Goal: Transaction & Acquisition: Purchase product/service

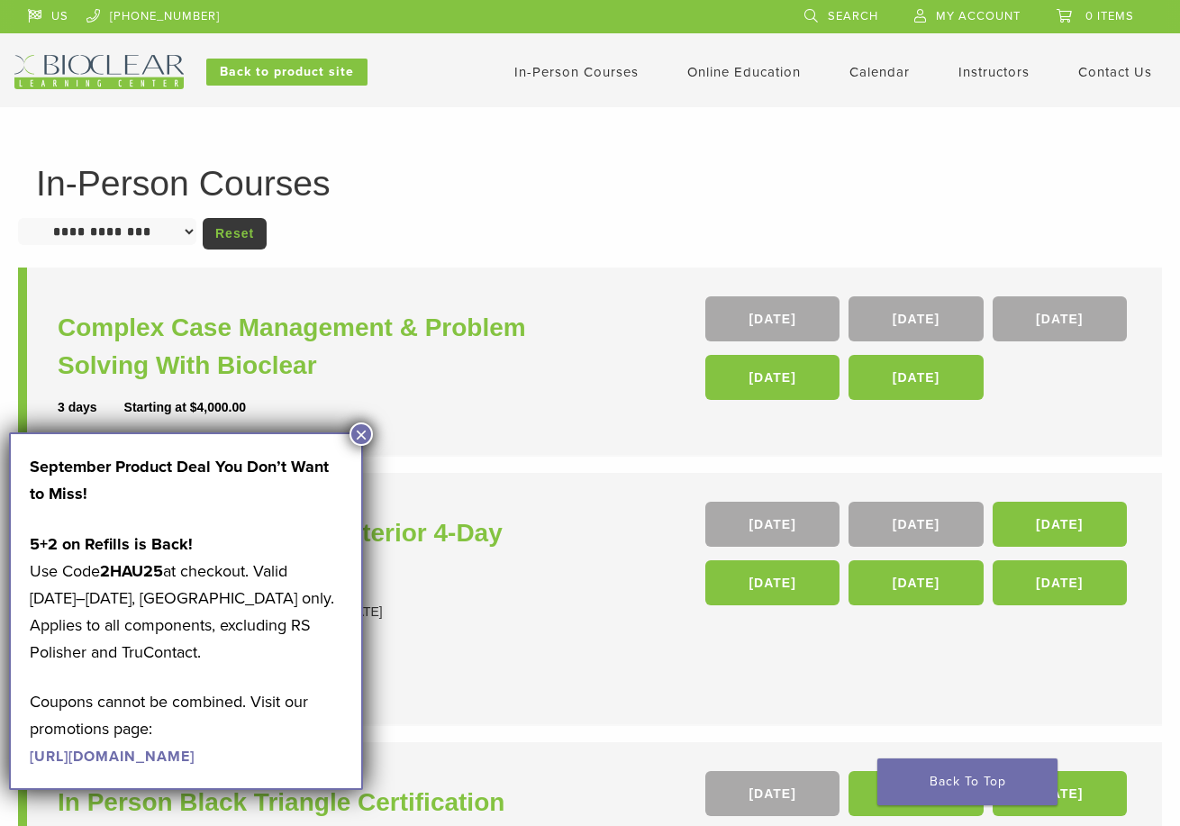
click at [354, 442] on button "×" at bounding box center [360, 433] width 23 height 23
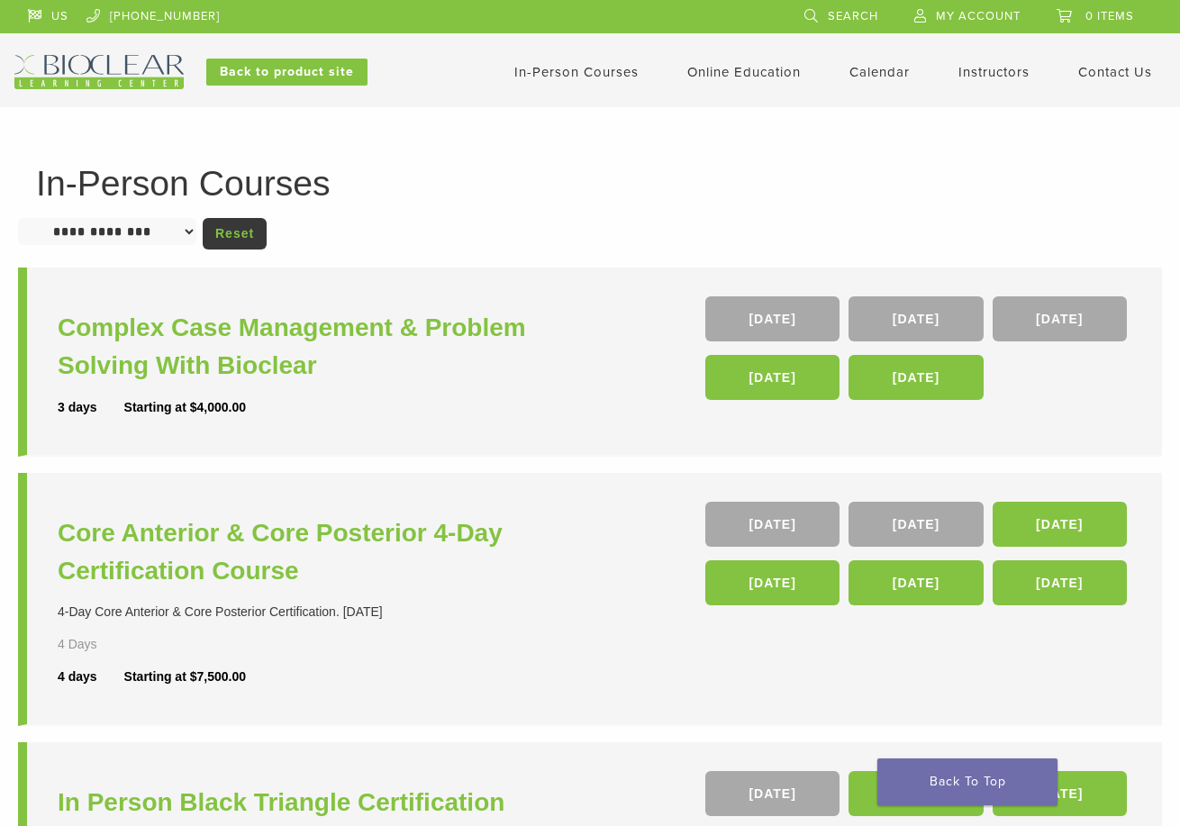
click at [163, 243] on select "**********" at bounding box center [107, 231] width 178 height 27
click at [452, 260] on div "**********" at bounding box center [590, 736] width 1144 height 1141
click at [614, 71] on link "In-Person Courses" at bounding box center [576, 72] width 124 height 16
click at [828, 580] on link "04 Feb 26" at bounding box center [772, 582] width 134 height 45
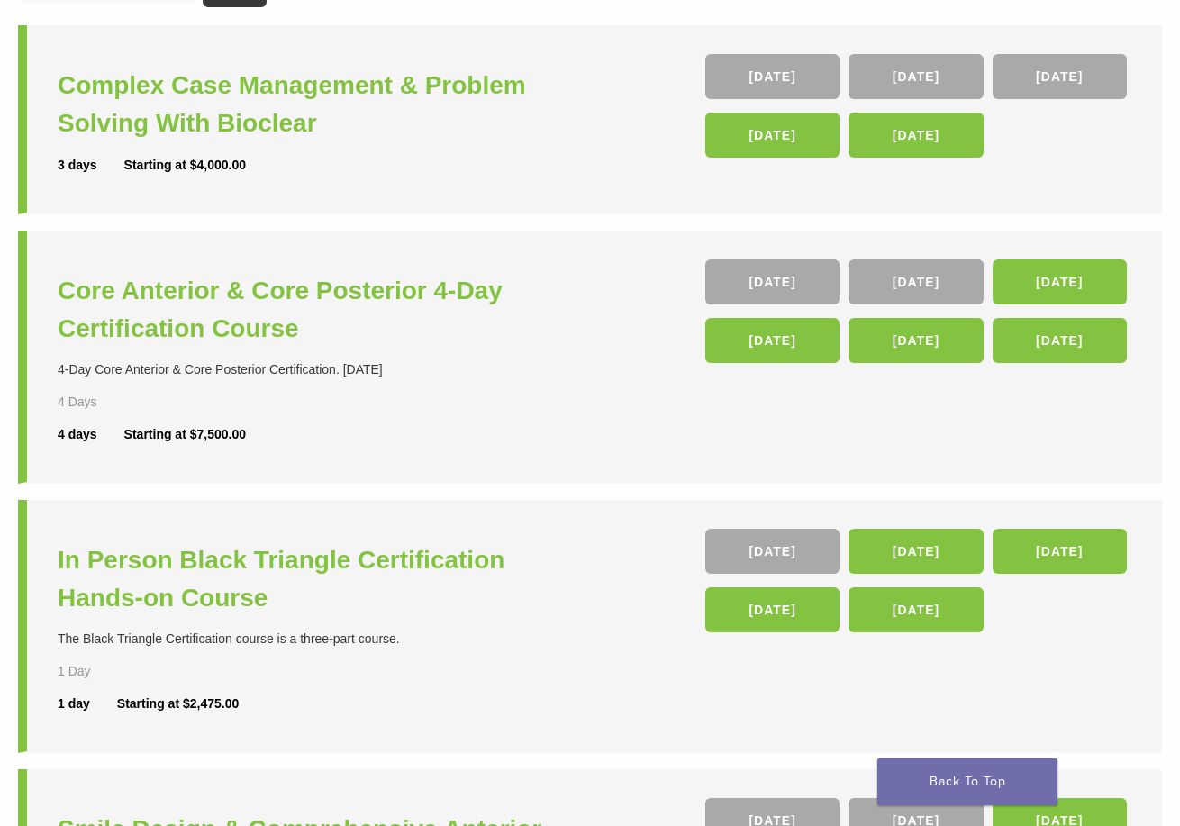
scroll to position [270, 0]
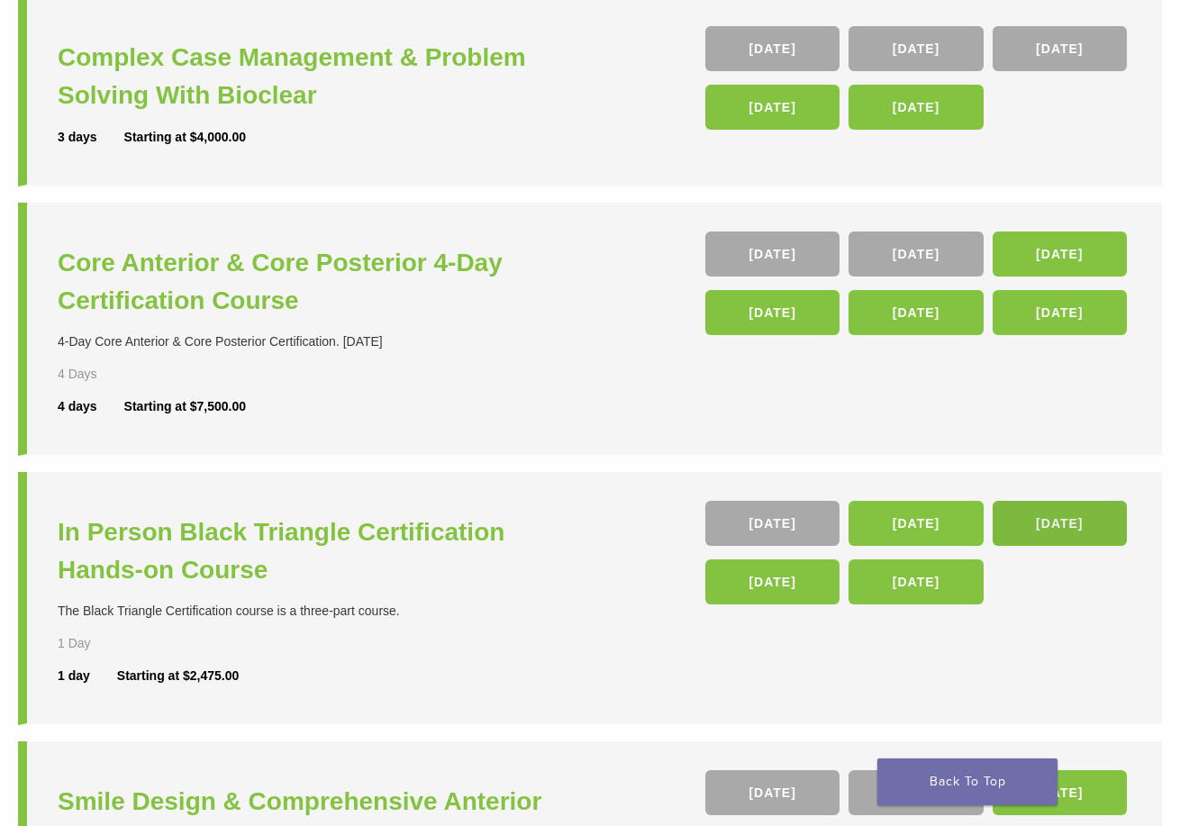
click at [1013, 519] on link "06 Mar 26" at bounding box center [1060, 523] width 134 height 45
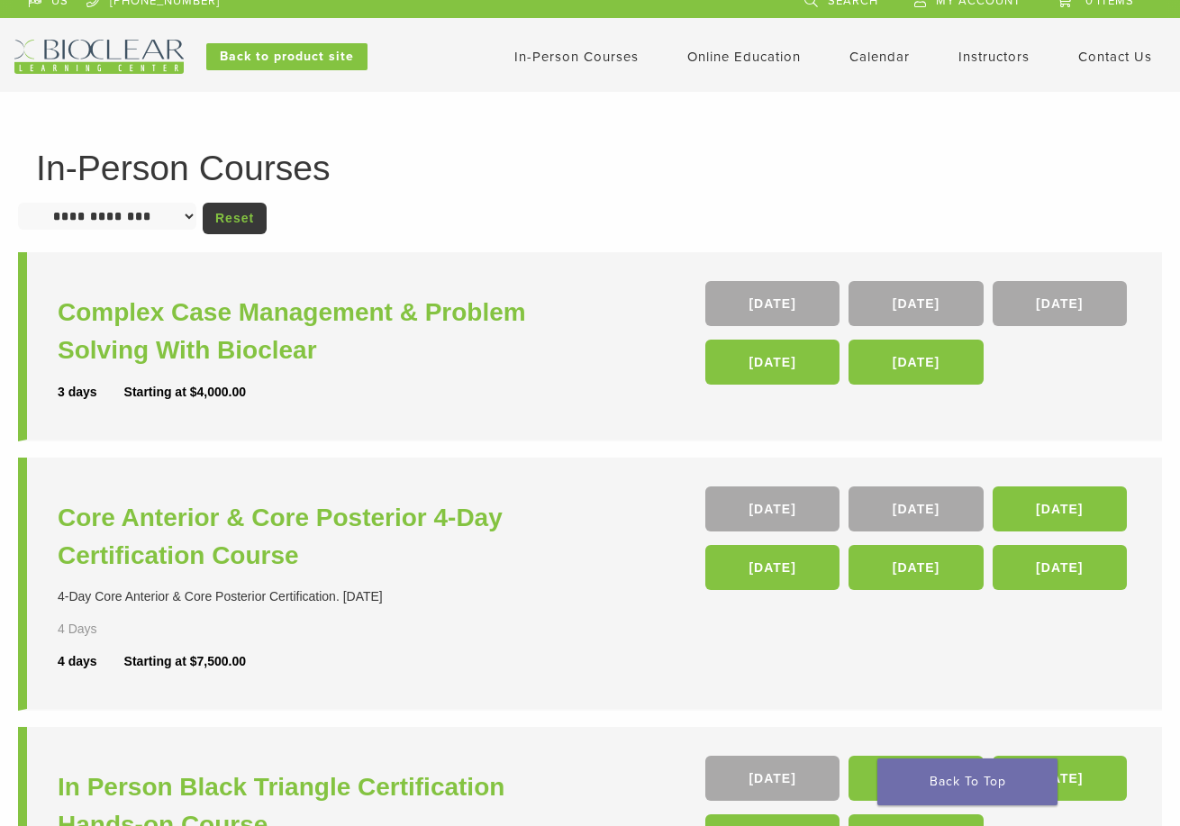
scroll to position [0, 0]
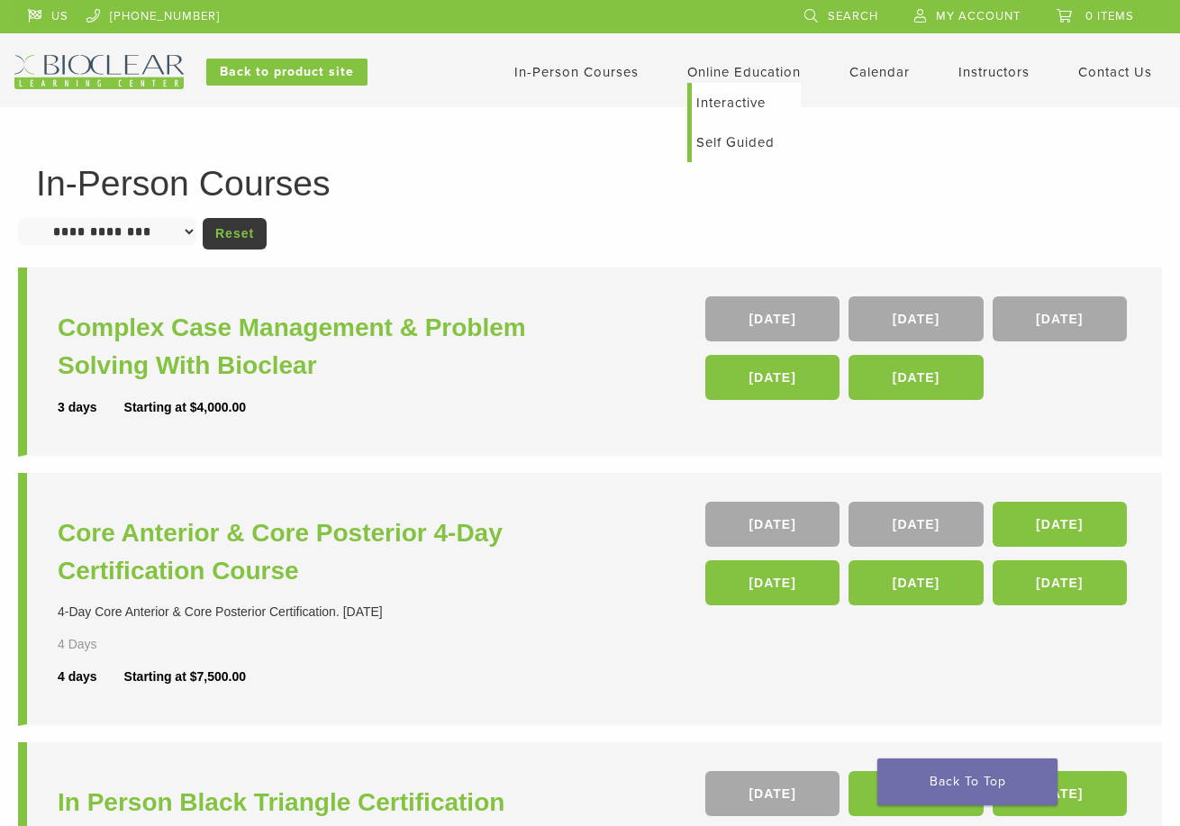
click at [742, 141] on link "Self Guided" at bounding box center [746, 142] width 109 height 40
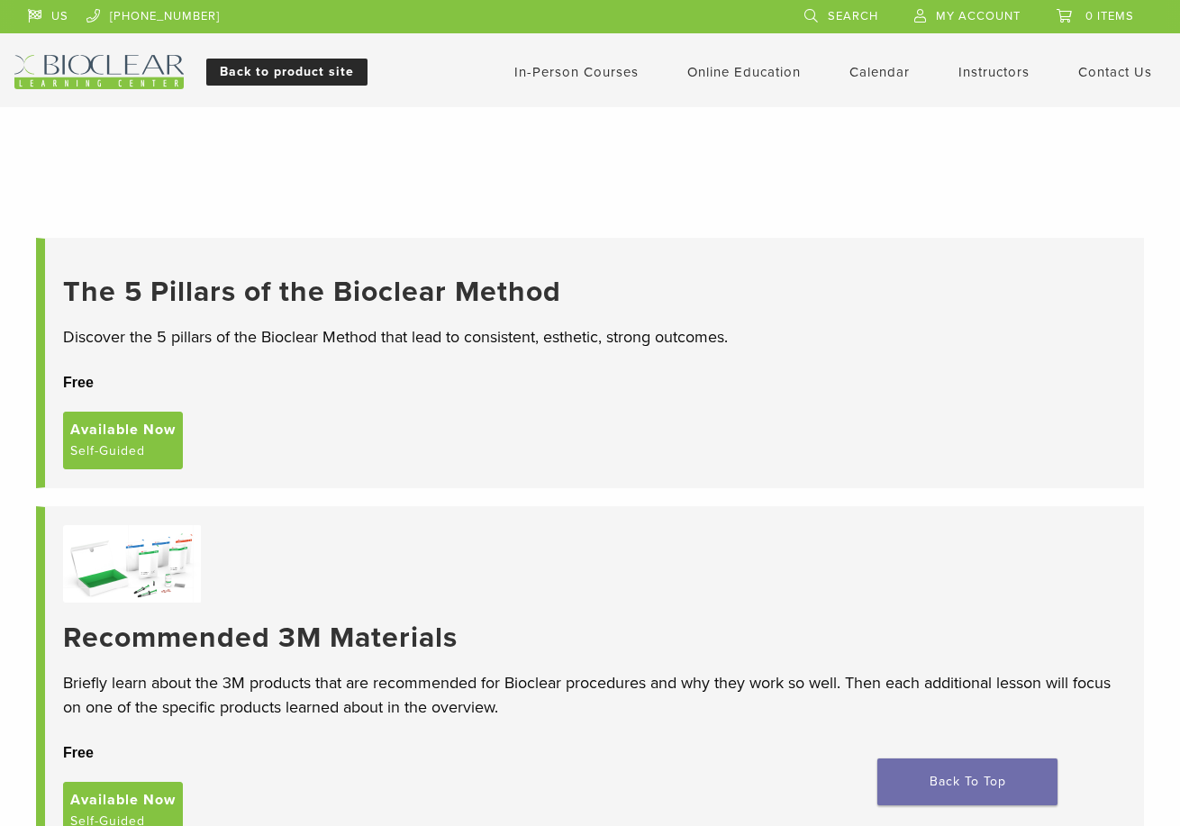
click at [328, 70] on link "Back to product site" at bounding box center [286, 72] width 161 height 27
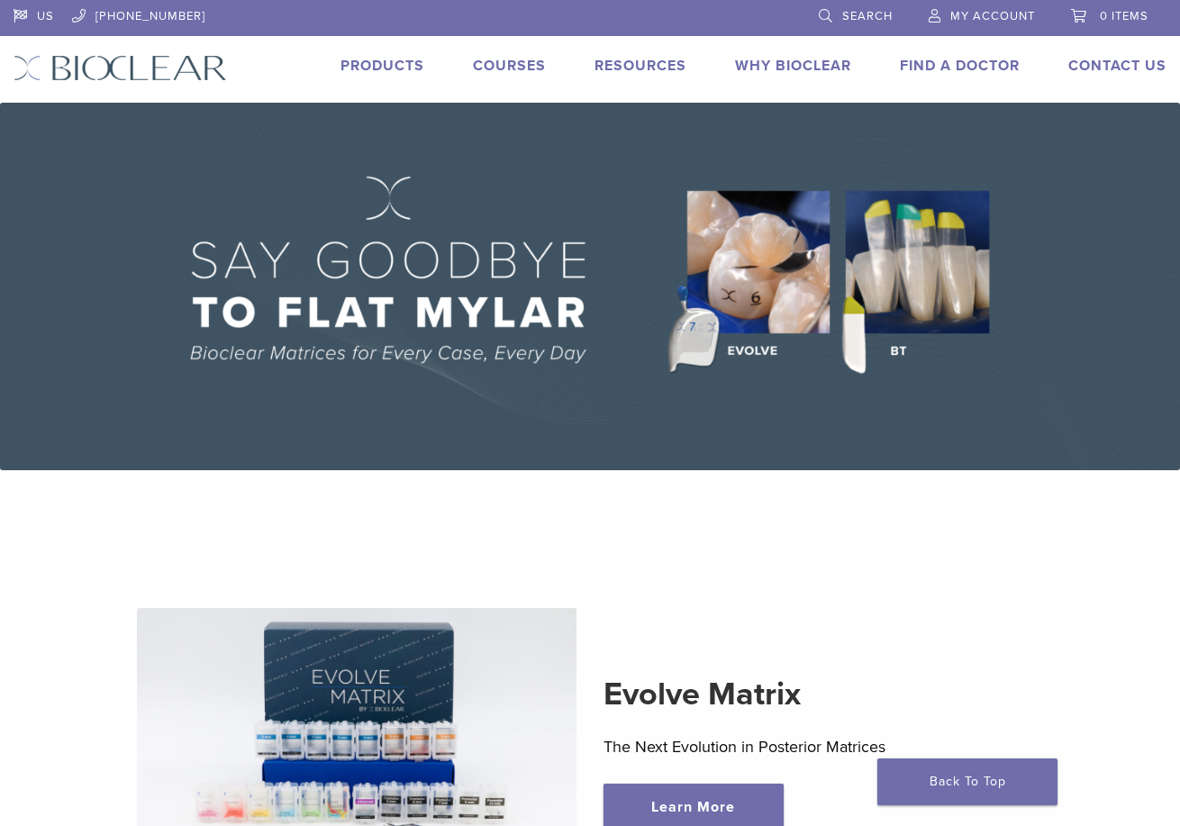
click at [812, 309] on img at bounding box center [590, 286] width 1180 height 367
click at [930, 282] on img at bounding box center [590, 286] width 1180 height 367
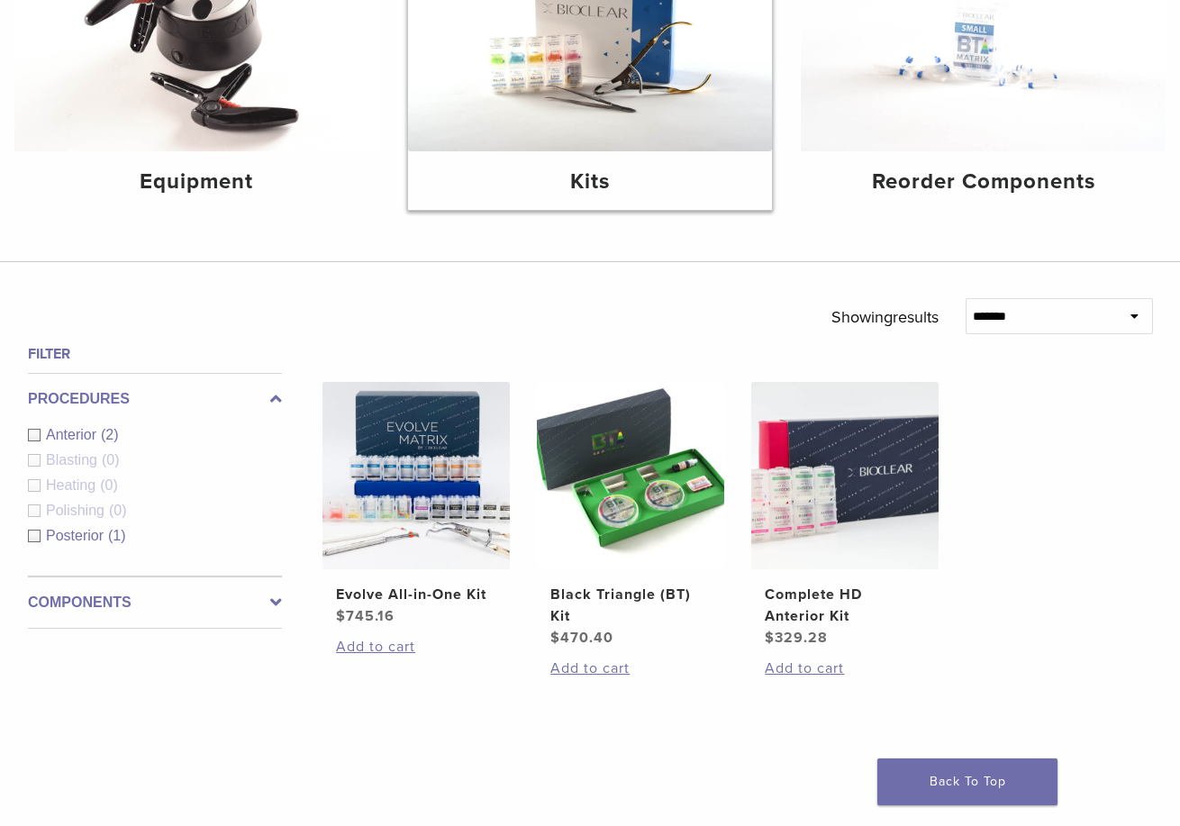
scroll to position [360, 0]
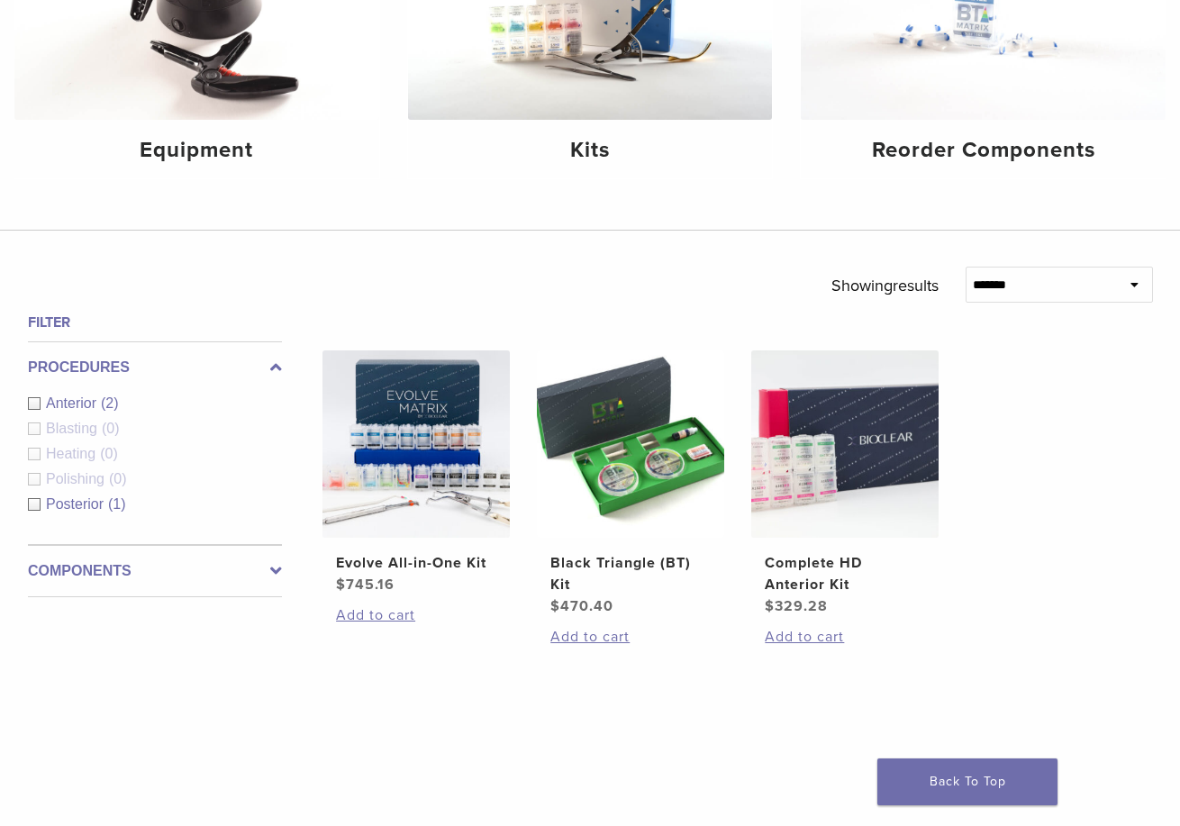
click at [90, 404] on span "Anterior" at bounding box center [73, 402] width 55 height 15
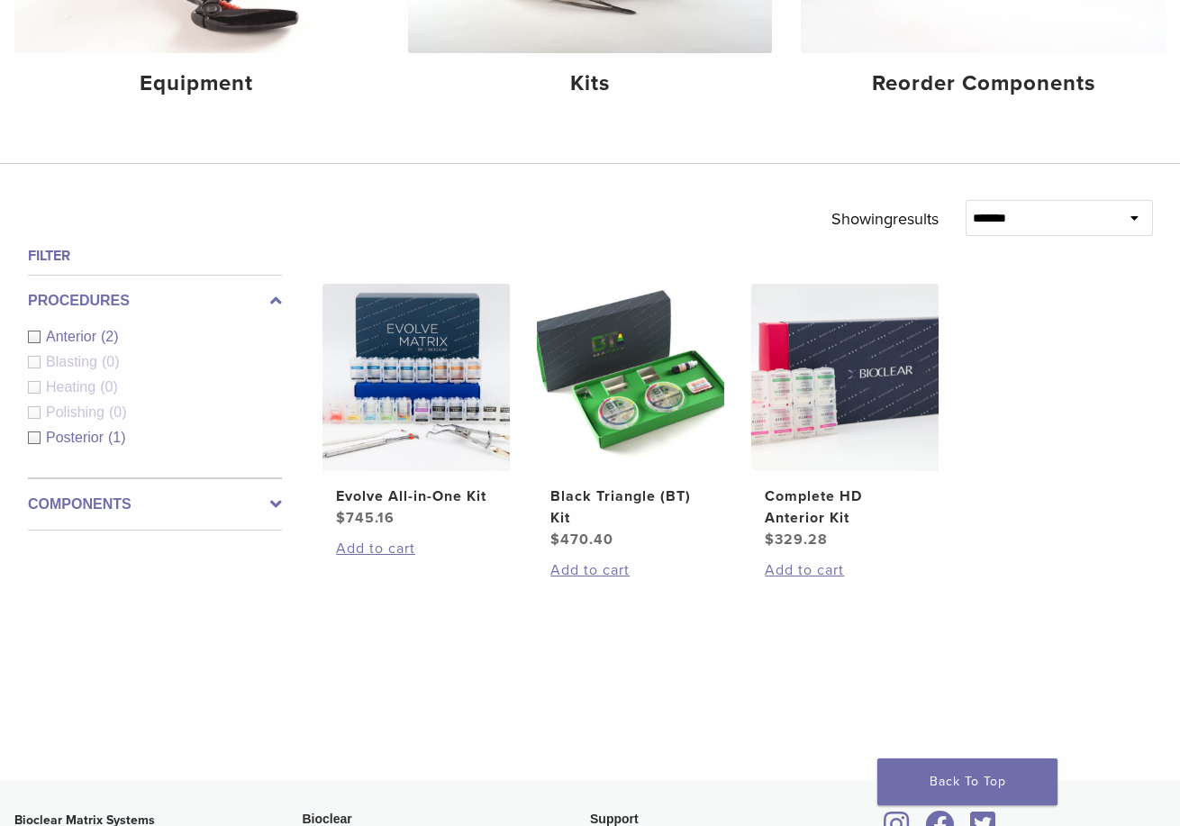
scroll to position [450, 0]
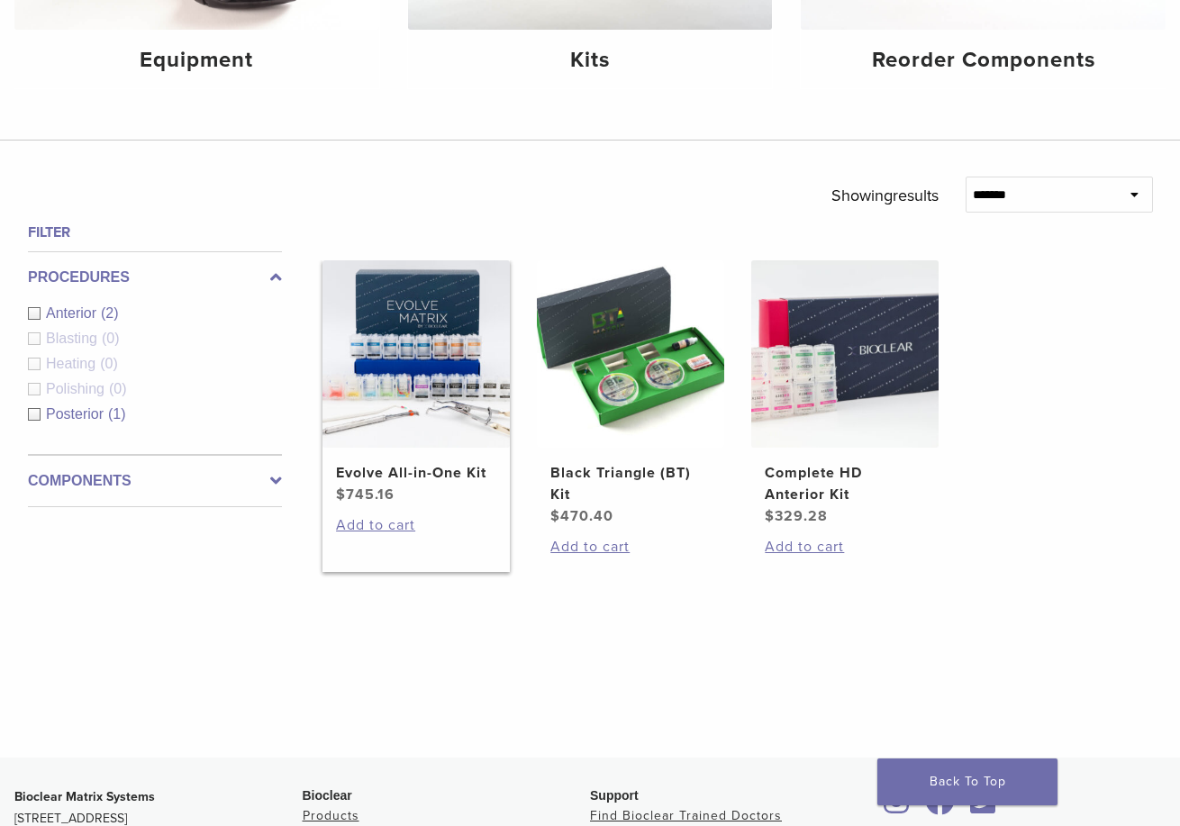
click at [445, 404] on img at bounding box center [415, 353] width 187 height 187
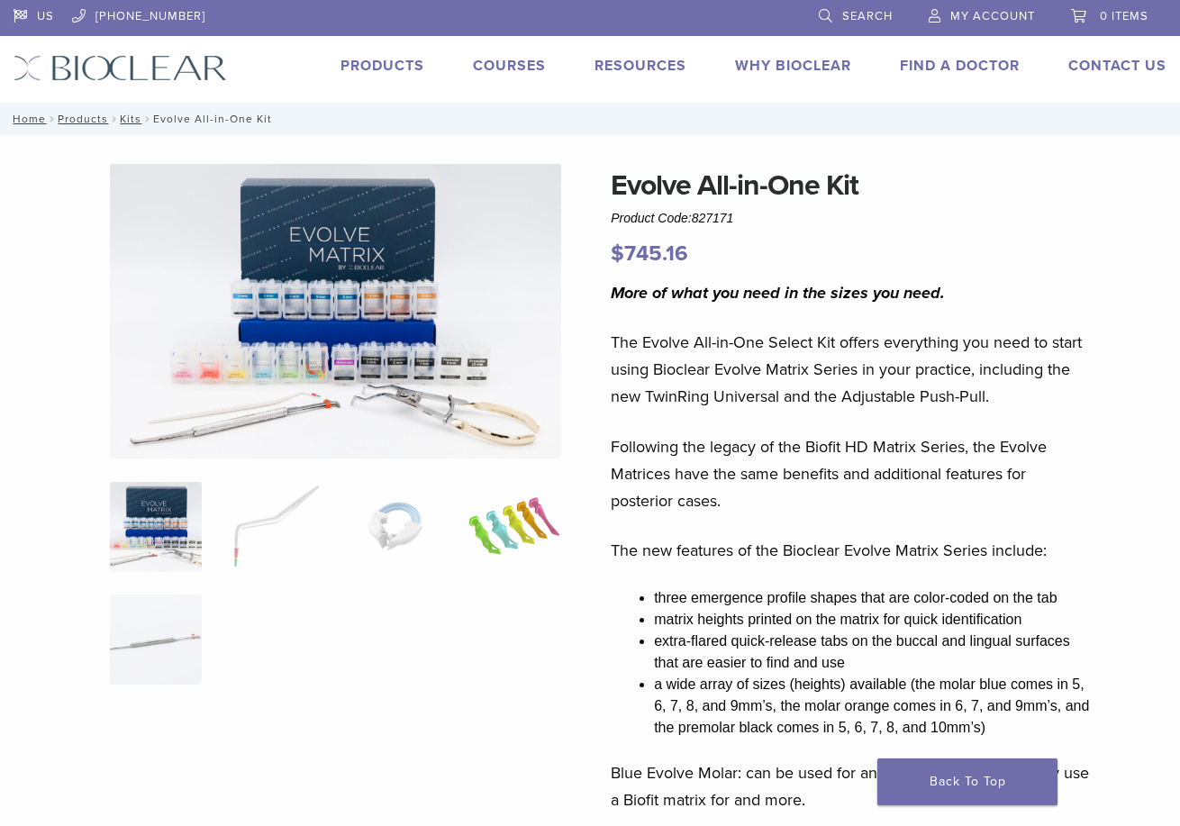
click at [511, 531] on img at bounding box center [514, 527] width 93 height 90
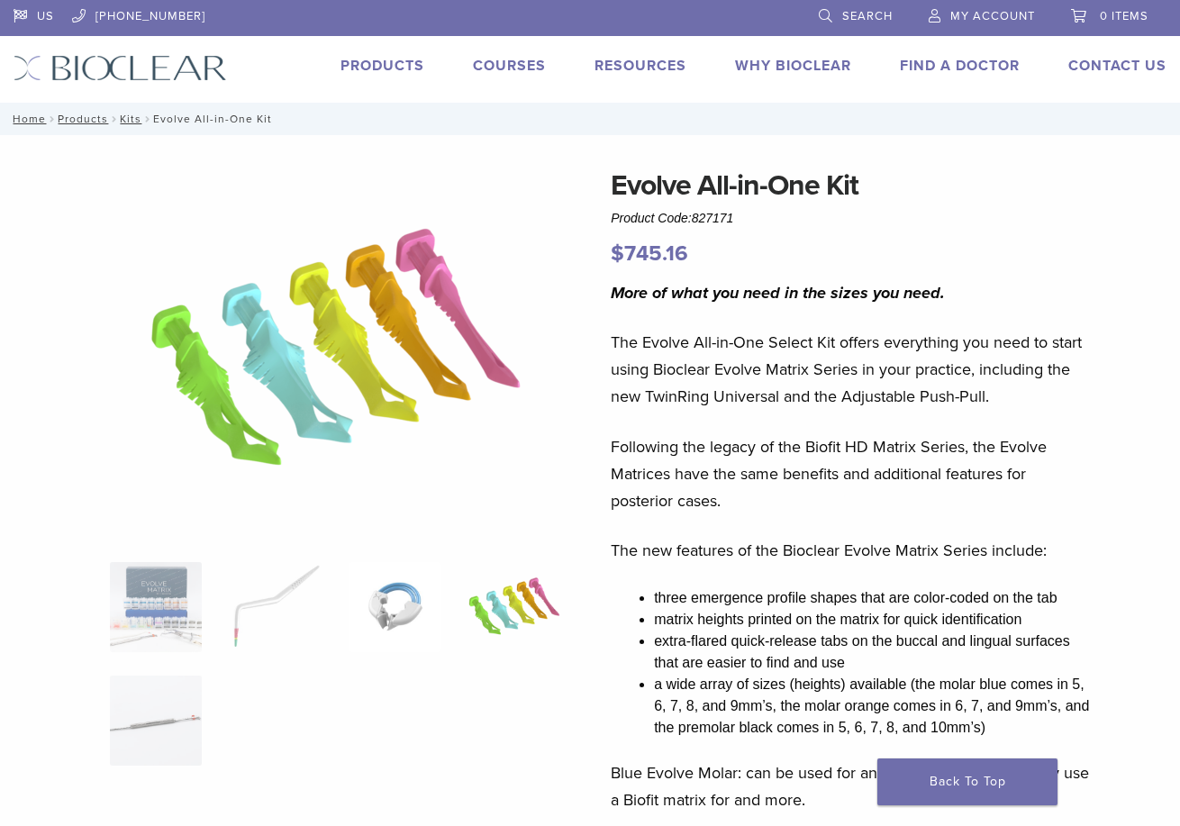
click at [398, 576] on img at bounding box center [395, 607] width 93 height 90
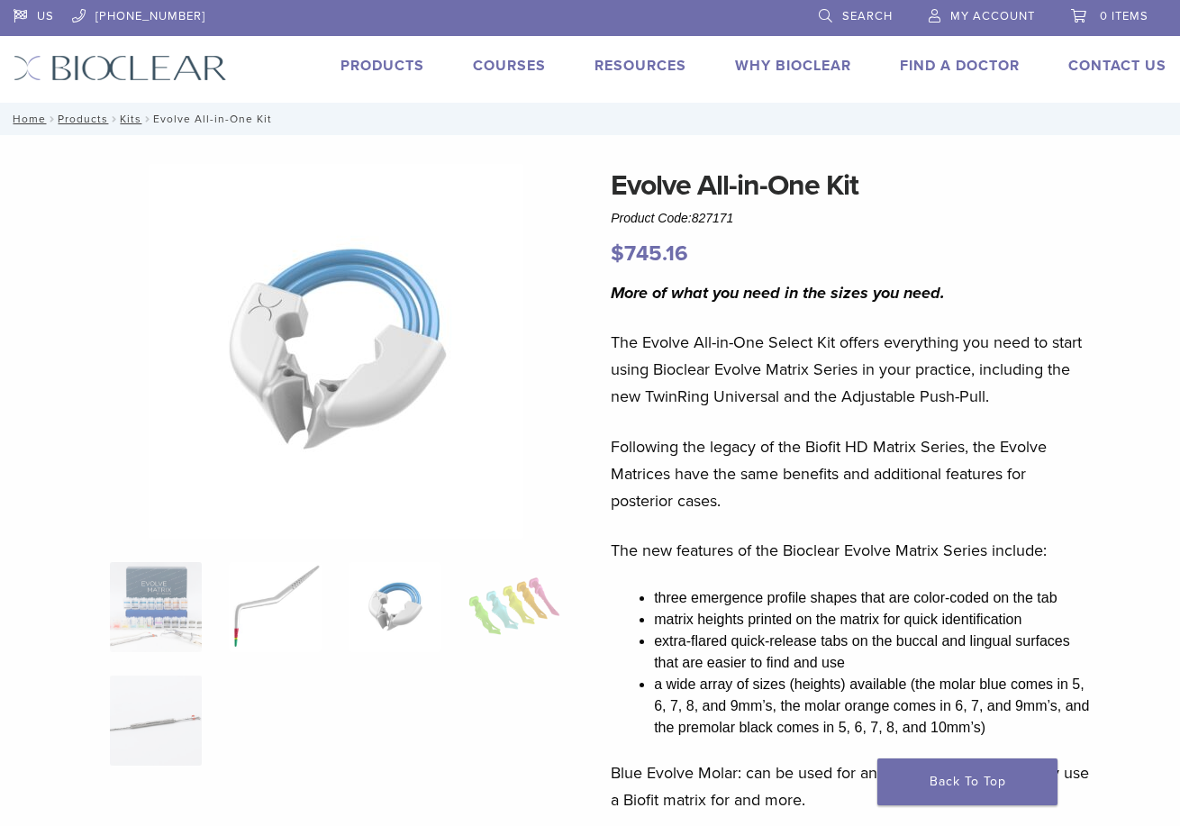
click at [258, 594] on img at bounding box center [275, 607] width 93 height 90
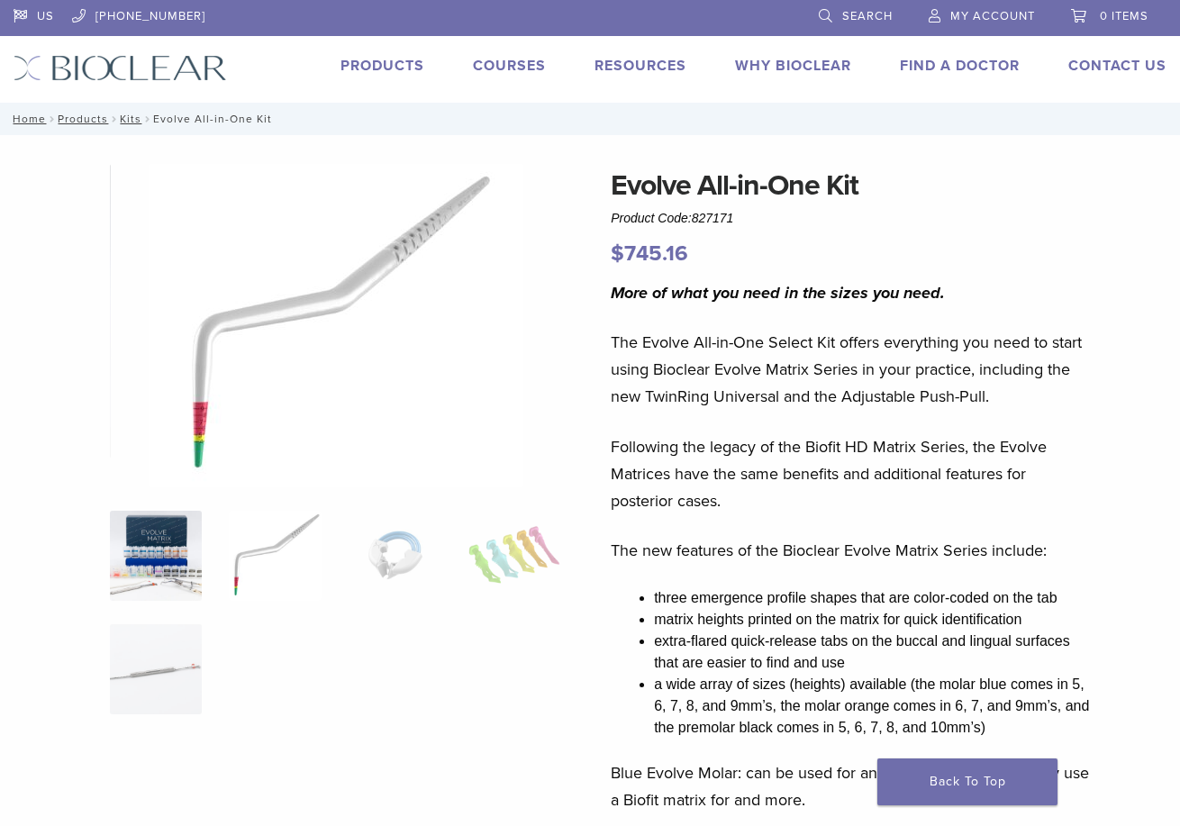
click at [162, 564] on img at bounding box center [156, 556] width 93 height 90
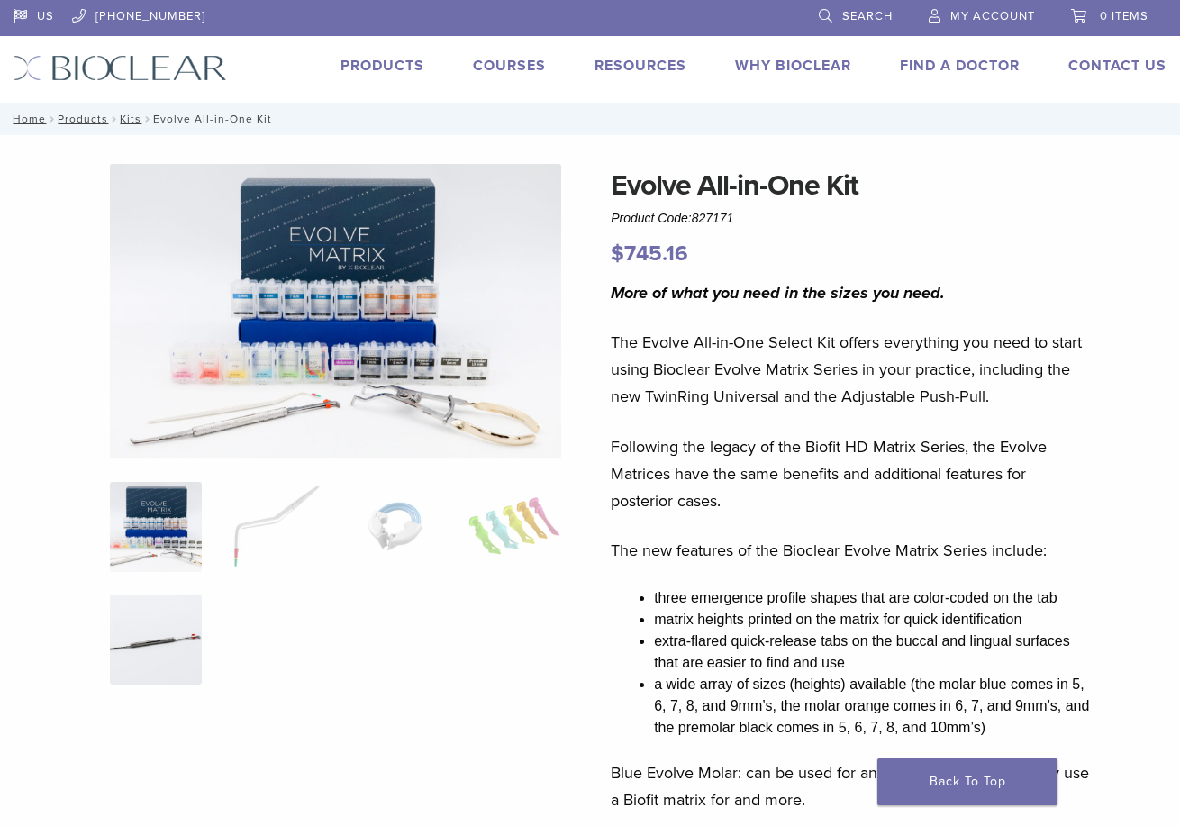
click at [153, 614] on img at bounding box center [156, 639] width 93 height 90
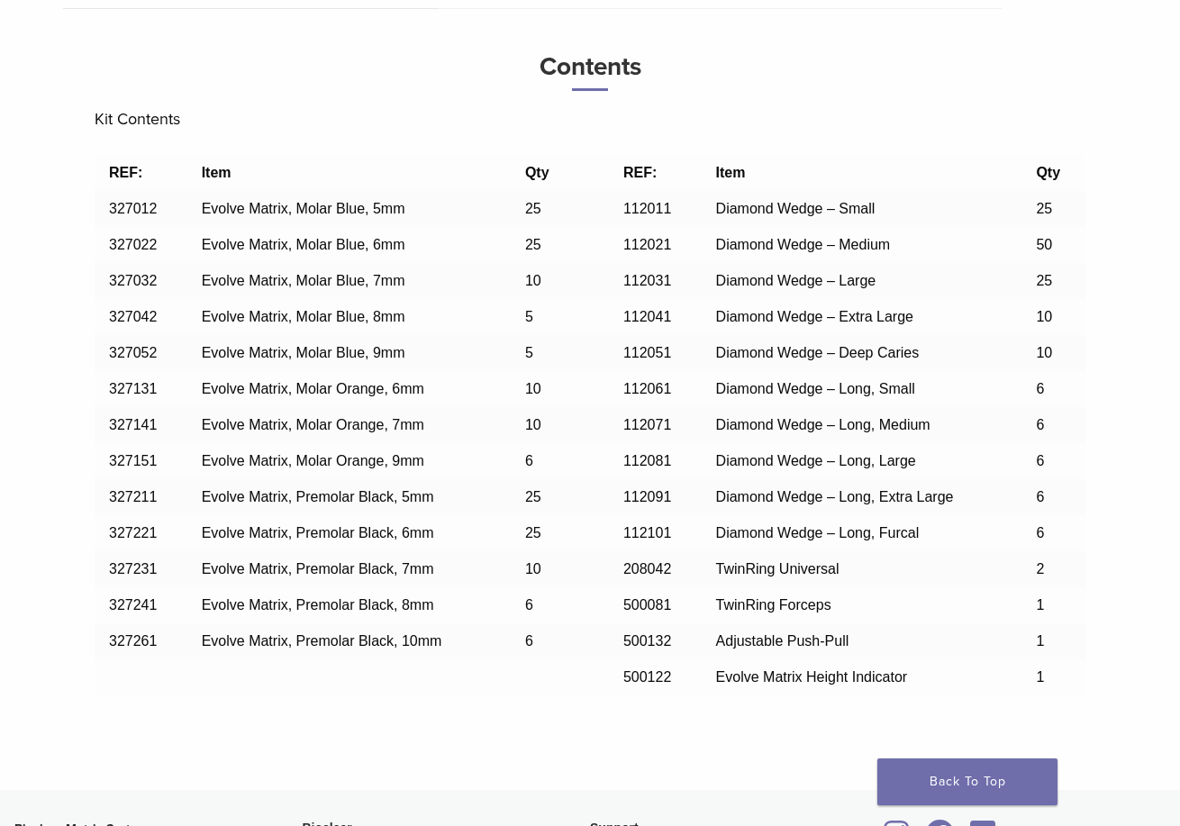
scroll to position [1531, 0]
